Goal: Task Accomplishment & Management: Use online tool/utility

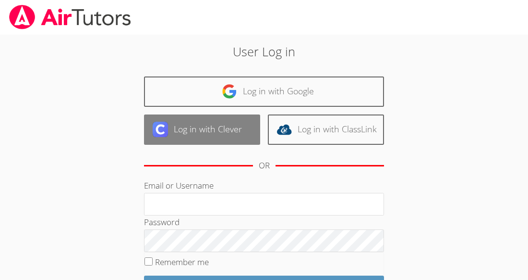
click at [224, 129] on link "Log in with Clever" at bounding box center [202, 129] width 116 height 30
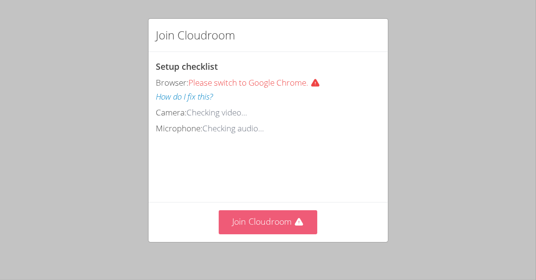
click at [294, 218] on icon at bounding box center [299, 222] width 10 height 10
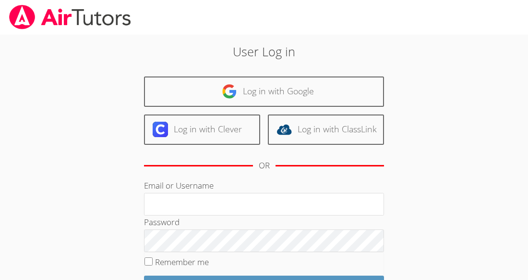
click at [224, 112] on div "Log in with Google Log in with Clever Log in with ClassLink OR" at bounding box center [264, 127] width 240 height 102
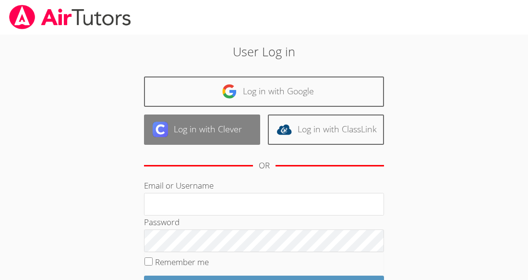
click at [226, 125] on link "Log in with Clever" at bounding box center [202, 129] width 116 height 30
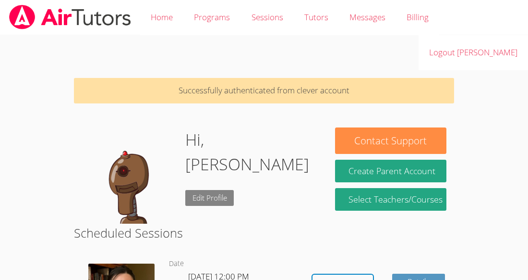
click at [210, 190] on link "Edit Profile" at bounding box center [209, 198] width 49 height 16
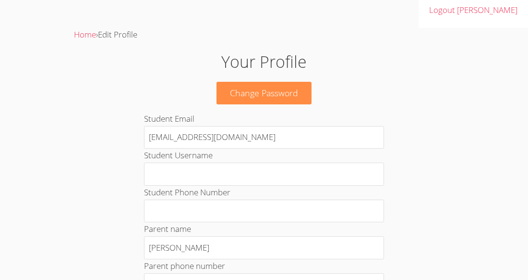
click at [292, 49] on h1 "Your Profile" at bounding box center [264, 61] width 285 height 24
click at [280, 49] on h1 "Your Profile" at bounding box center [264, 61] width 285 height 24
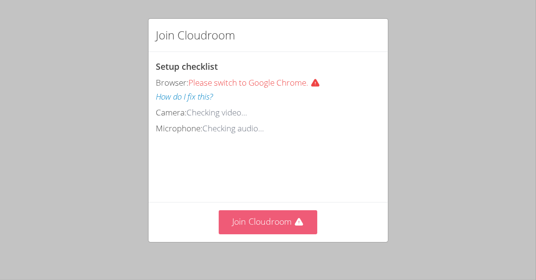
click at [291, 214] on button "Join Cloudroom" at bounding box center [268, 222] width 98 height 24
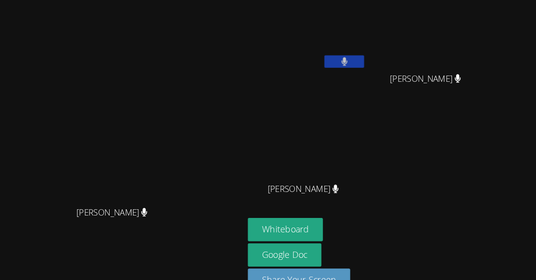
click at [357, 91] on div "[PERSON_NAME]" at bounding box center [308, 55] width 114 height 103
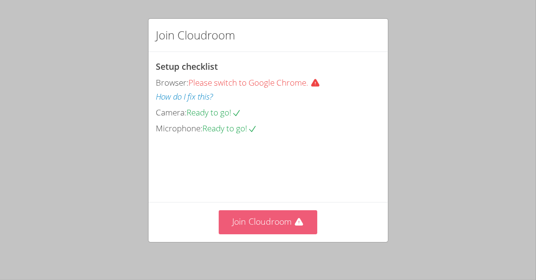
click at [249, 223] on button "Join Cloudroom" at bounding box center [268, 222] width 98 height 24
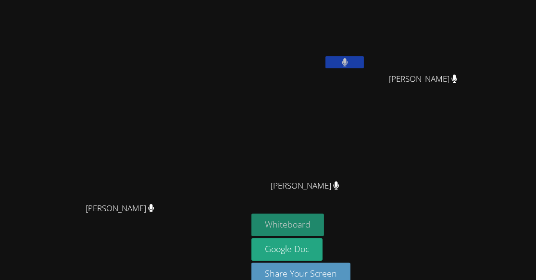
click at [324, 213] on button "Whiteboard" at bounding box center [287, 224] width 73 height 23
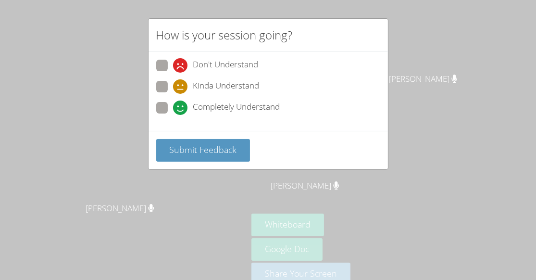
click at [168, 87] on label "Kinda Understand" at bounding box center [207, 87] width 103 height 13
click at [173, 87] on input "Kinda Understand" at bounding box center [177, 85] width 8 height 8
radio input "true"
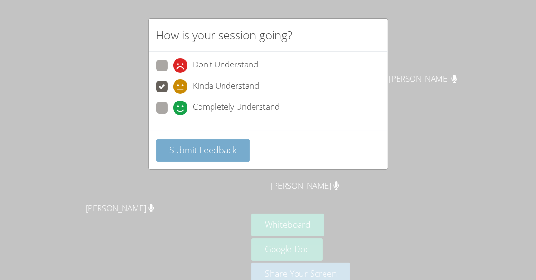
click at [178, 144] on span "Submit Feedback" at bounding box center [202, 150] width 67 height 12
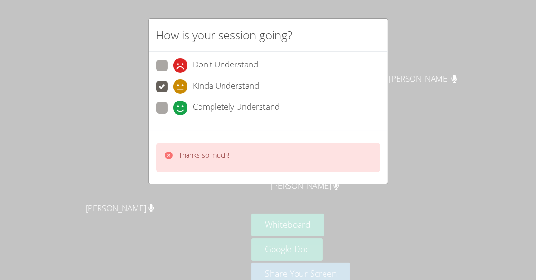
click at [450, 196] on div "How is your session going? Don't Understand Kinda Understand Completely Underst…" at bounding box center [268, 140] width 536 height 280
click at [441, 197] on div "How is your session going? Don't Understand Kinda Understand Completely Underst…" at bounding box center [268, 140] width 536 height 280
